Goal: Task Accomplishment & Management: Manage account settings

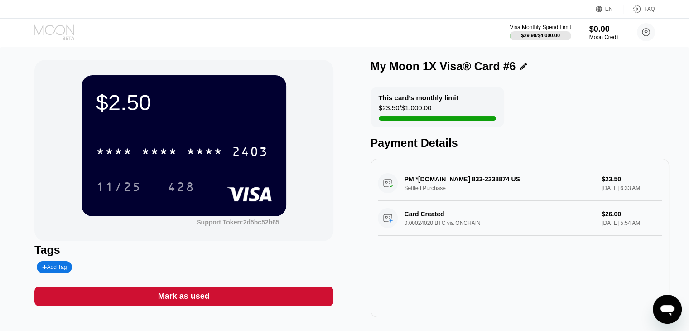
click at [48, 29] on icon at bounding box center [55, 32] width 42 height 16
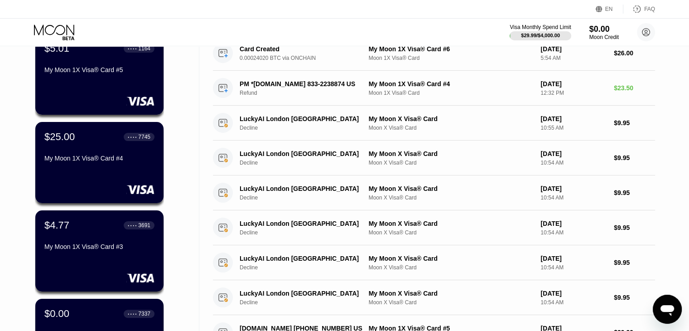
scroll to position [170, 0]
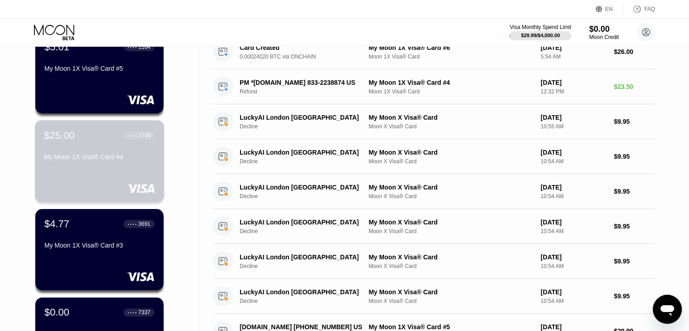
click at [75, 169] on div "$25.00 ● ● ● ● 7745 My Moon 1X Visa® Card #4" at bounding box center [99, 161] width 129 height 82
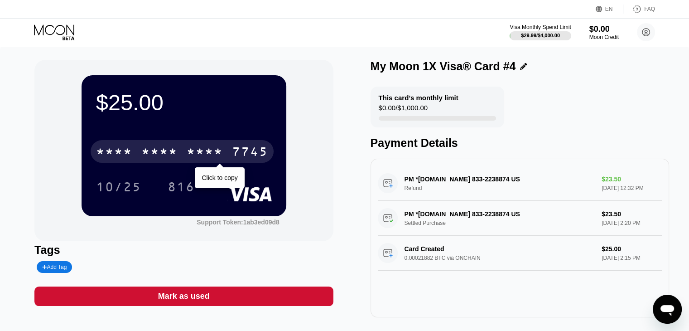
click at [248, 162] on div "* * * * * * * * * * * * 7745" at bounding box center [182, 151] width 183 height 23
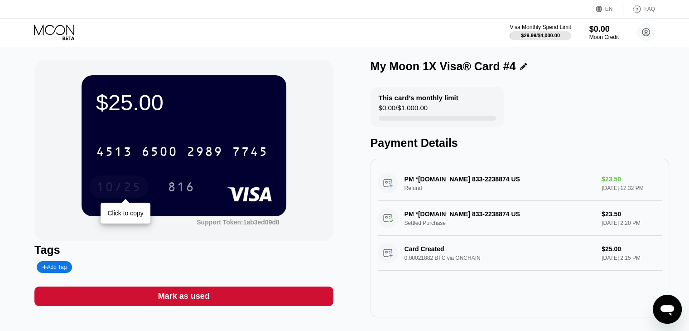
click at [112, 191] on div "10/25" at bounding box center [118, 188] width 45 height 14
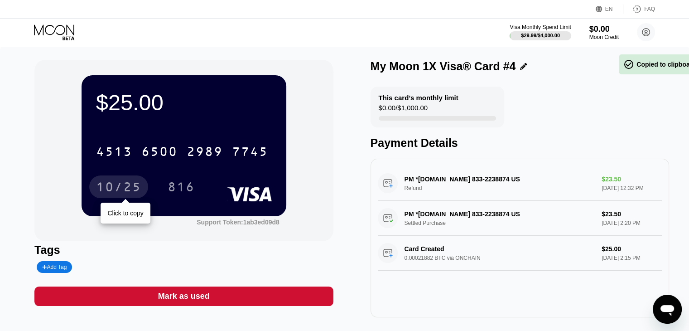
click at [112, 191] on div "10/25" at bounding box center [118, 188] width 45 height 14
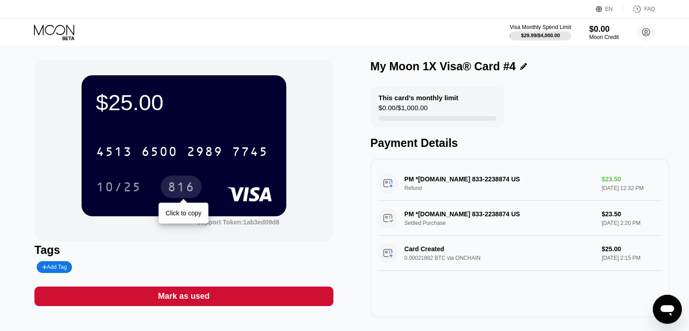
click at [177, 193] on div "816" at bounding box center [181, 188] width 27 height 14
